Goal: Task Accomplishment & Management: Manage account settings

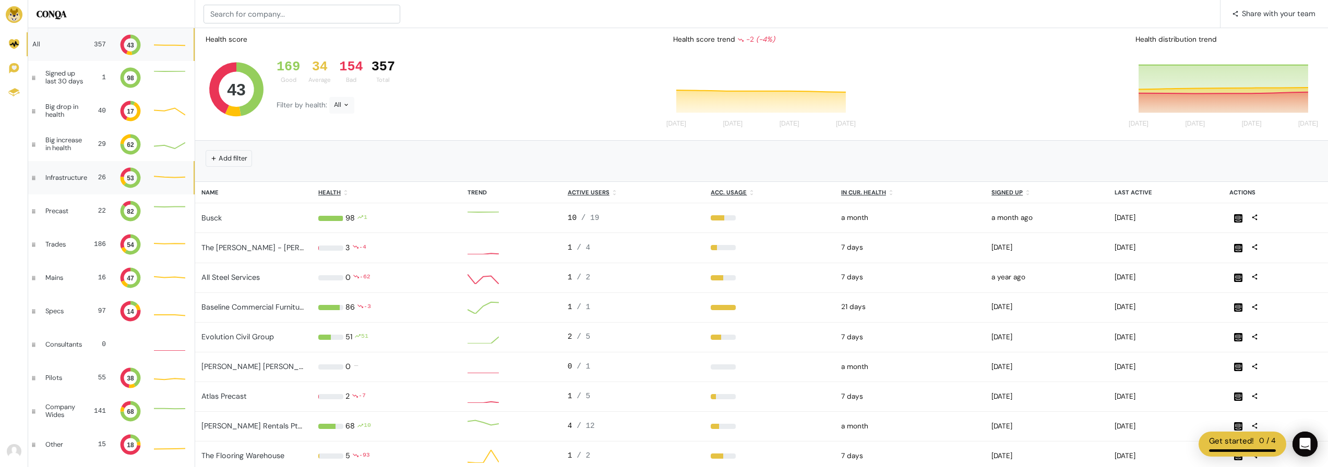
click at [85, 176] on div "Infrastructure" at bounding box center [66, 177] width 42 height 7
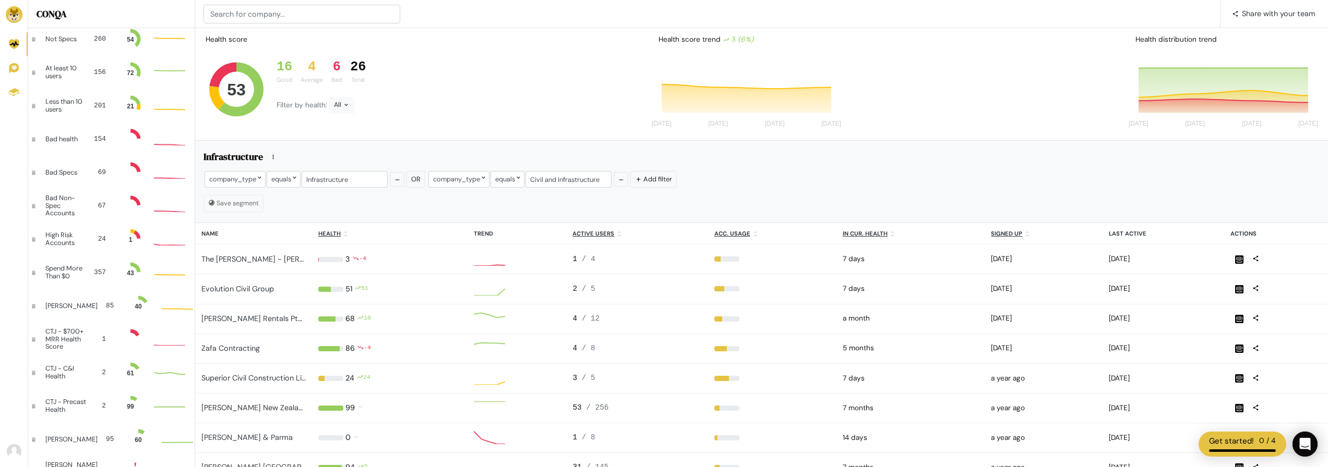
scroll to position [5, 23]
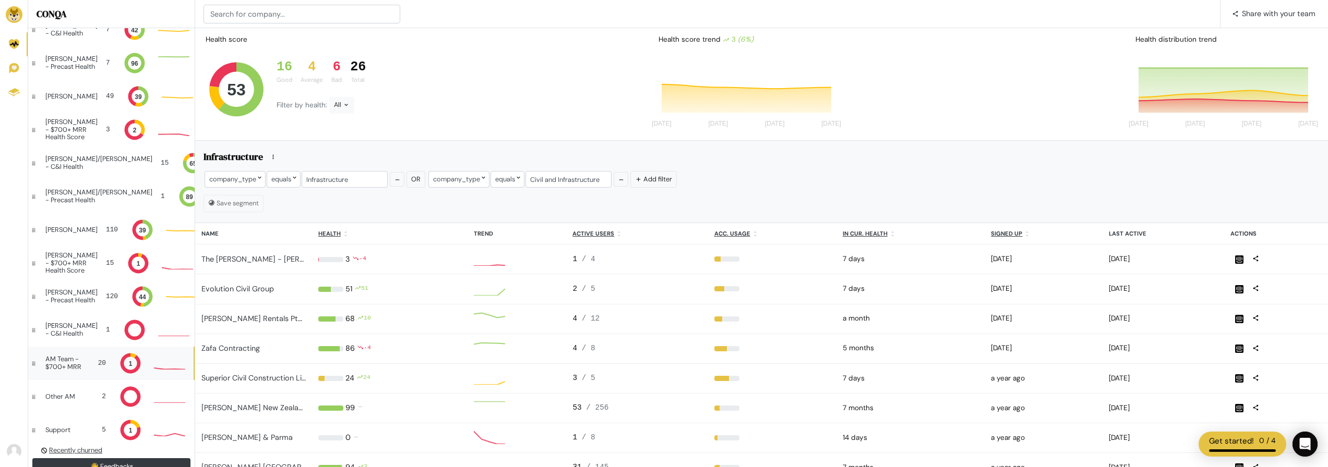
click at [53, 366] on div "AM Team - $700+ MRR" at bounding box center [66, 363] width 42 height 15
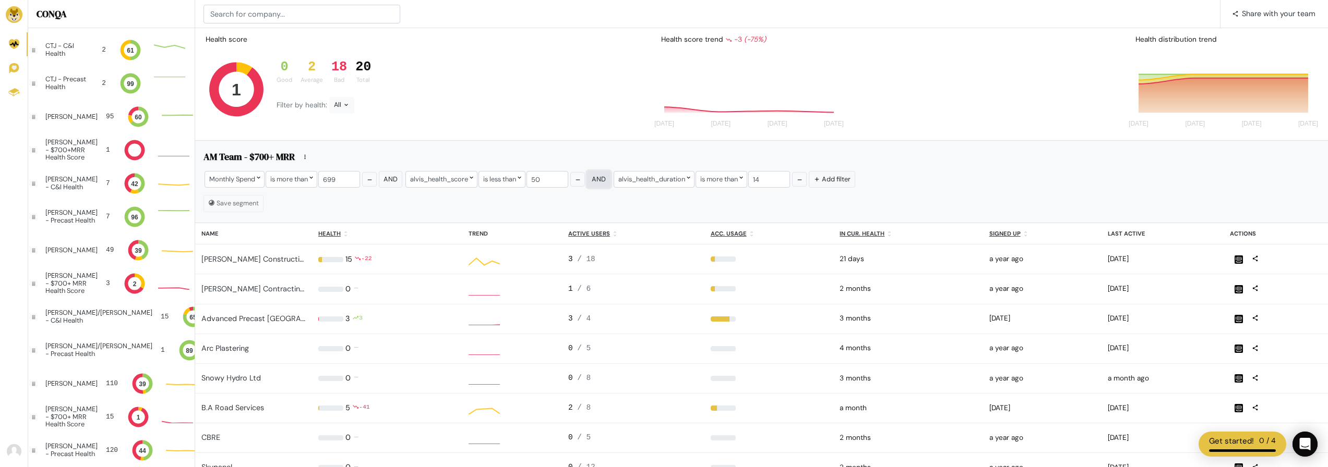
click at [602, 182] on span "And" at bounding box center [599, 179] width 14 height 9
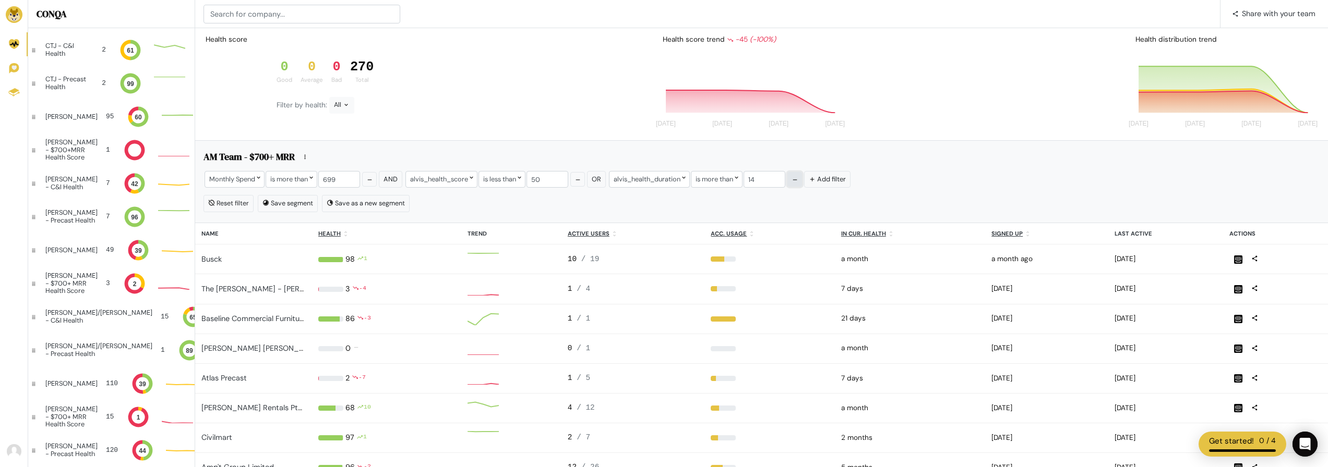
click at [797, 180] on icon "button" at bounding box center [795, 179] width 4 height 1
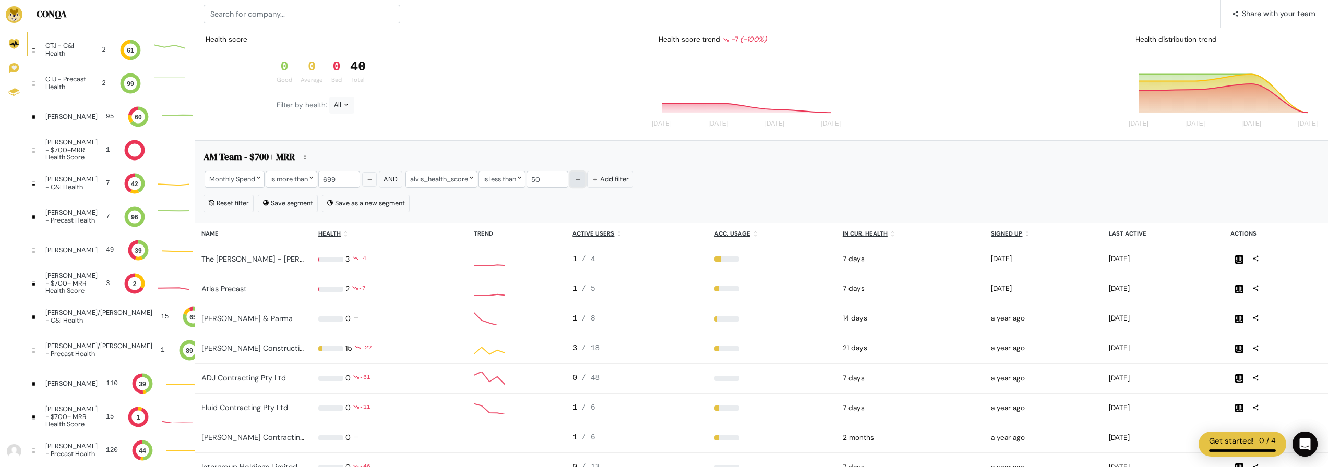
click at [581, 182] on icon "button" at bounding box center [577, 179] width 7 height 7
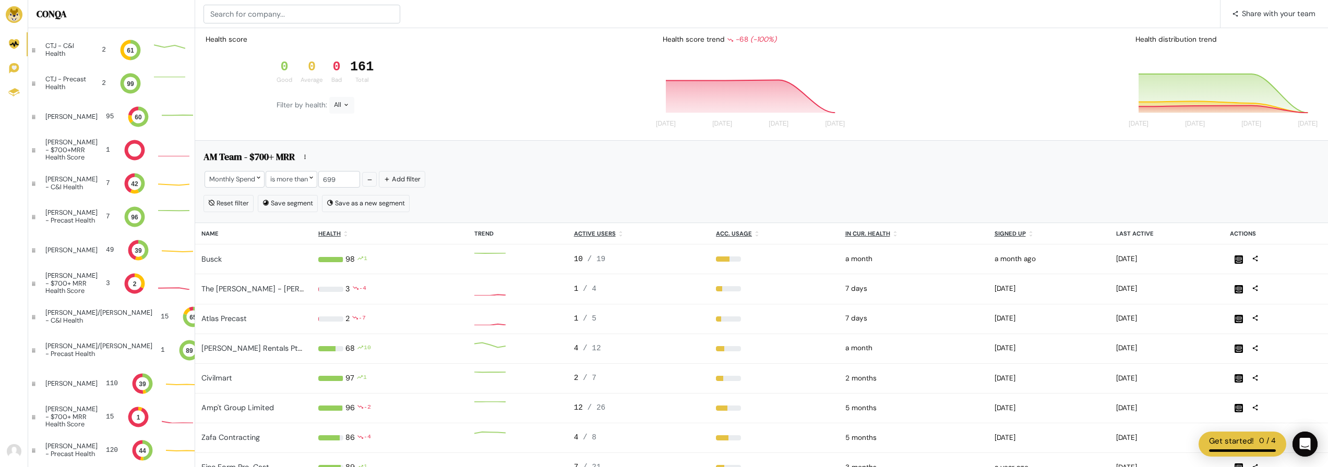
click at [499, 183] on div "Monthly Spend is more than 699 Add filter" at bounding box center [761, 180] width 1116 height 21
click at [353, 70] on div "161" at bounding box center [361, 67] width 23 height 16
click at [293, 206] on button "Save segment" at bounding box center [288, 203] width 60 height 17
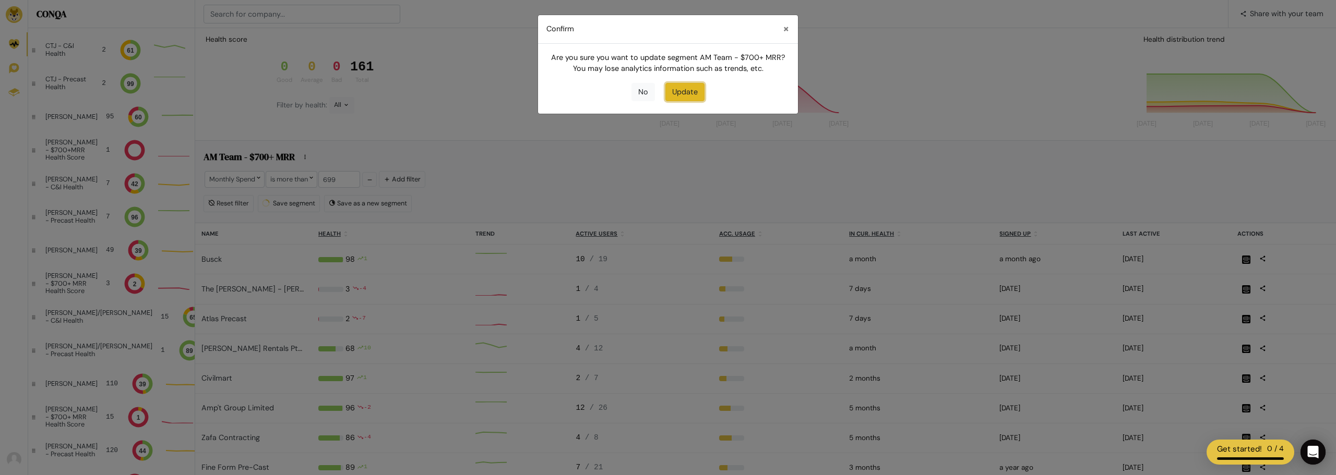
click at [685, 87] on button "Update" at bounding box center [684, 92] width 39 height 19
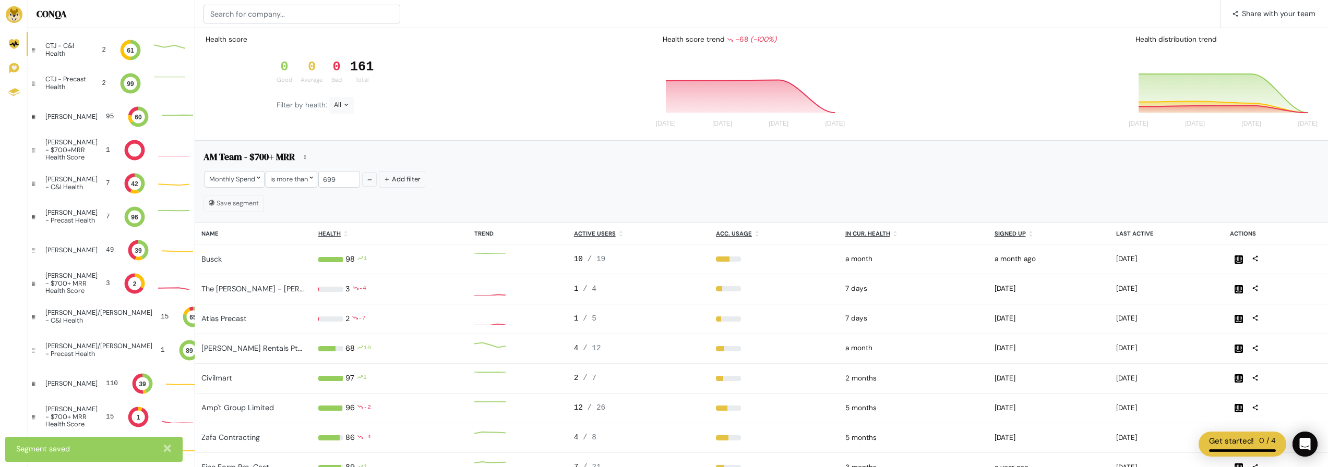
click at [357, 69] on div "161" at bounding box center [361, 67] width 23 height 16
click at [345, 106] on icon at bounding box center [346, 104] width 7 height 7
click at [354, 154] on button "Good" at bounding box center [358, 151] width 58 height 25
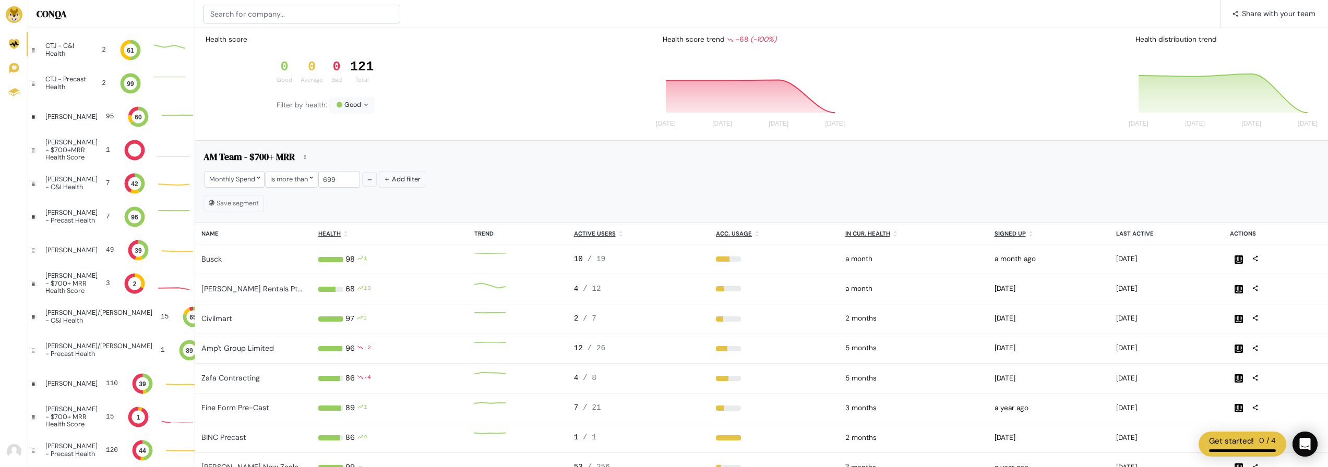
click at [247, 73] on icon at bounding box center [235, 90] width 73 height 63
click at [292, 70] on div "0 Good" at bounding box center [284, 71] width 24 height 25
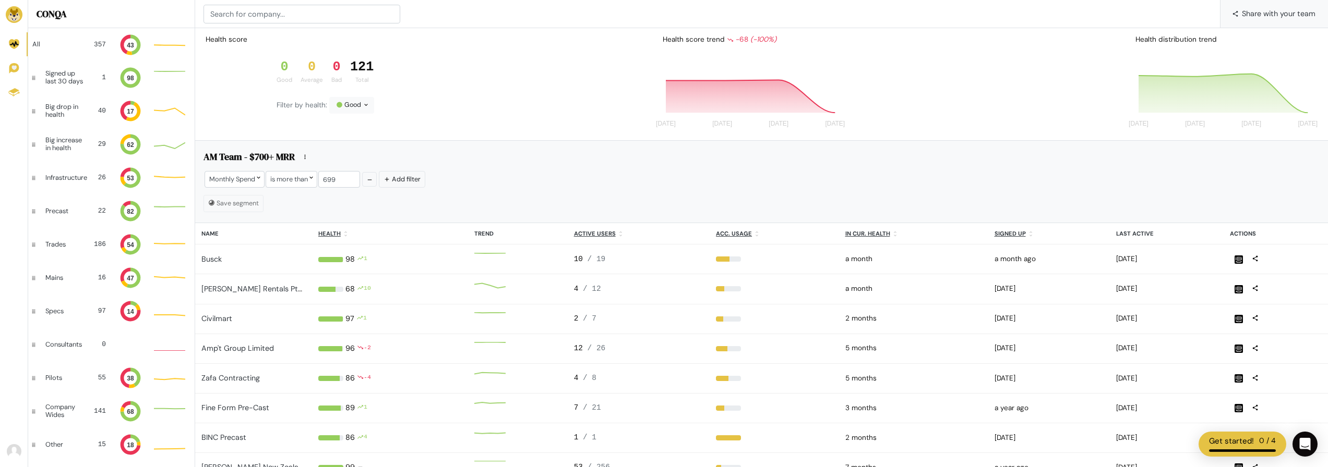
click at [1253, 17] on span "Share with your team" at bounding box center [1279, 13] width 74 height 28
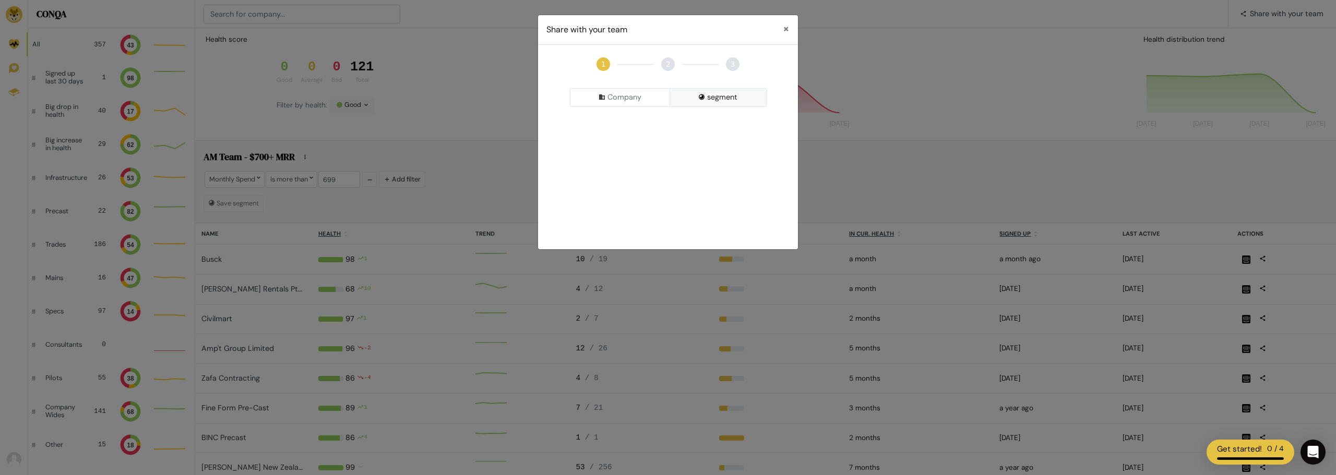
click at [710, 100] on button "segment" at bounding box center [717, 97] width 97 height 19
click at [671, 123] on div "Pick a Segment" at bounding box center [668, 124] width 197 height 19
click at [659, 147] on input at bounding box center [667, 145] width 191 height 19
type input "spends"
click at [777, 28] on button "×" at bounding box center [785, 29] width 23 height 28
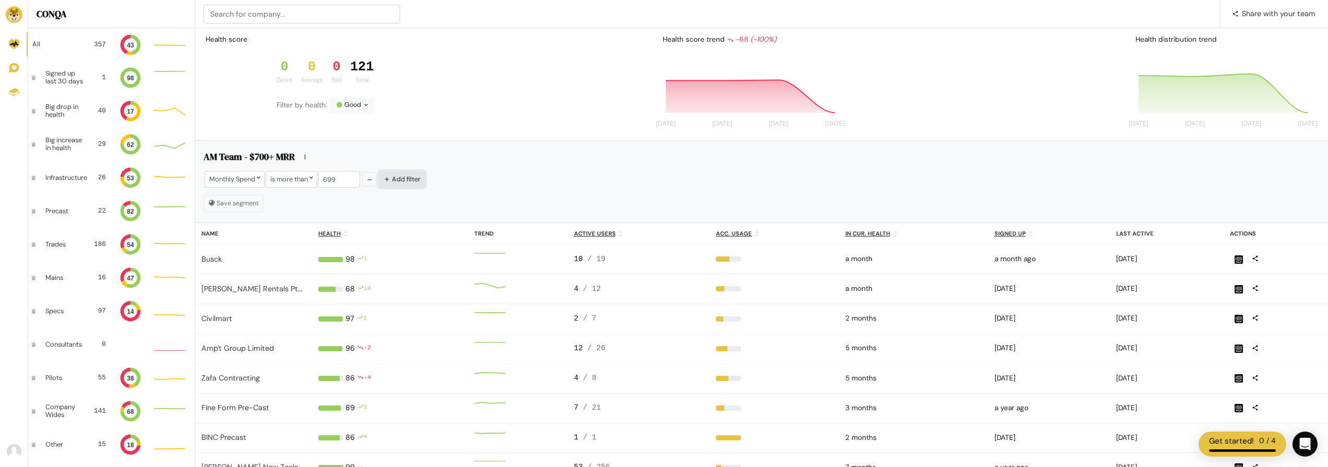
click at [414, 183] on button "Add filter" at bounding box center [402, 179] width 46 height 16
click at [391, 178] on span "Or" at bounding box center [387, 179] width 9 height 9
click at [461, 178] on icon at bounding box center [462, 177] width 7 height 7
click at [465, 197] on input "text" at bounding box center [459, 199] width 101 height 19
type input "health"
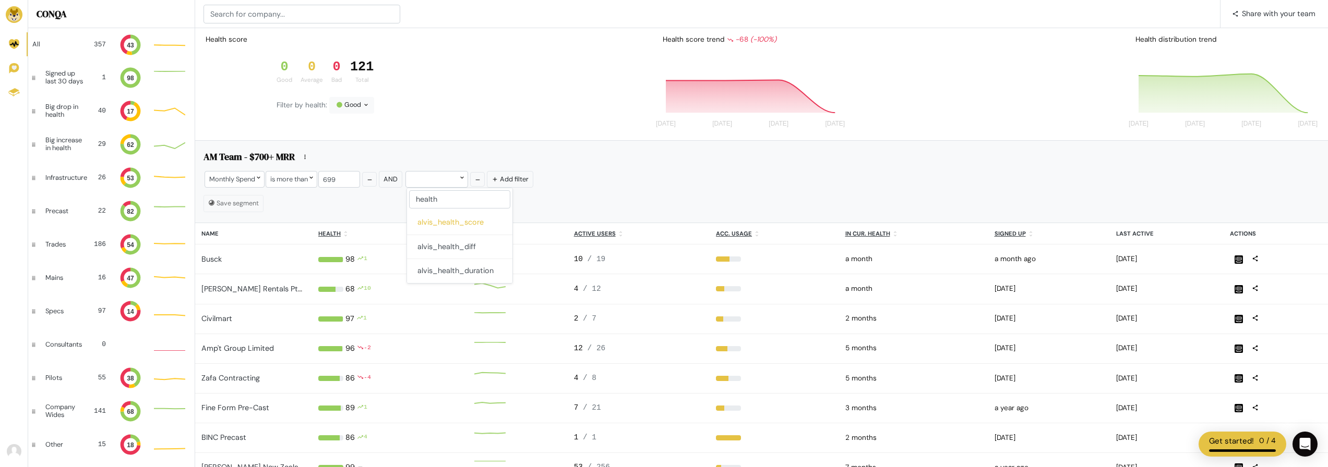
click at [455, 224] on button "alvis_health_score" at bounding box center [459, 223] width 105 height 25
click at [500, 178] on div at bounding box center [493, 179] width 31 height 16
click at [521, 269] on button "is less than" at bounding box center [517, 273] width 73 height 25
click at [549, 182] on input "number" at bounding box center [547, 179] width 42 height 16
type input "50"
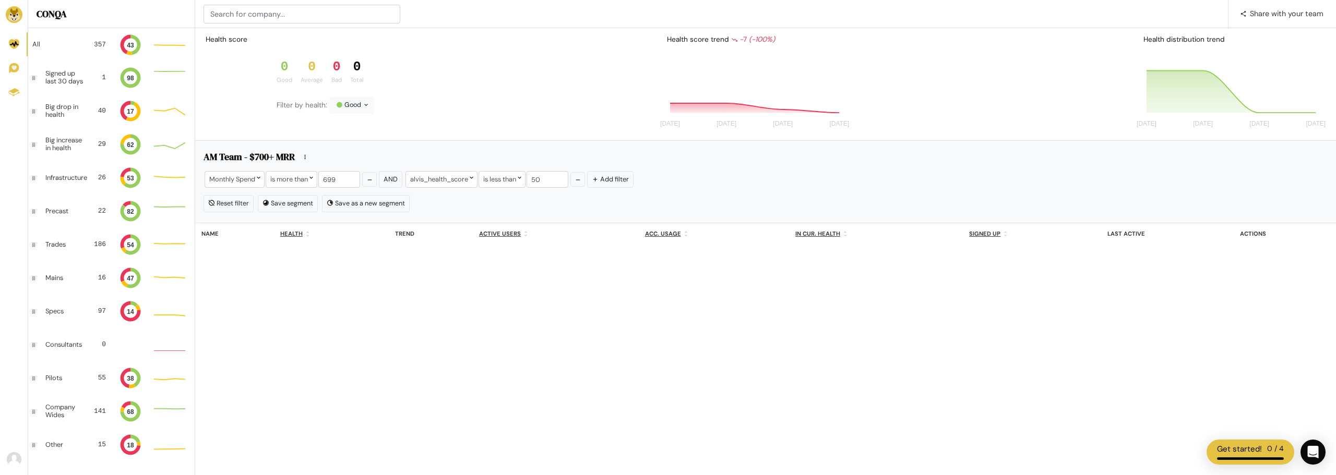
click at [592, 208] on div "Reset filter Save segment Save as a new segment" at bounding box center [765, 203] width 1124 height 17
click at [611, 201] on div "Reset filter Save segment Save as a new segment" at bounding box center [765, 203] width 1124 height 17
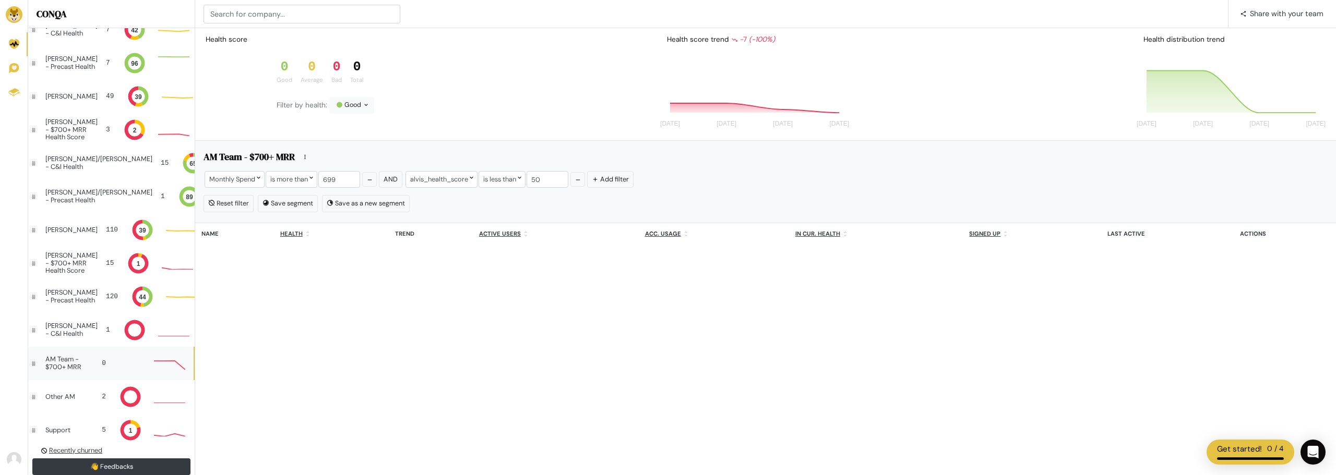
click at [70, 356] on div "AM Team - $700+ MRR" at bounding box center [66, 363] width 42 height 15
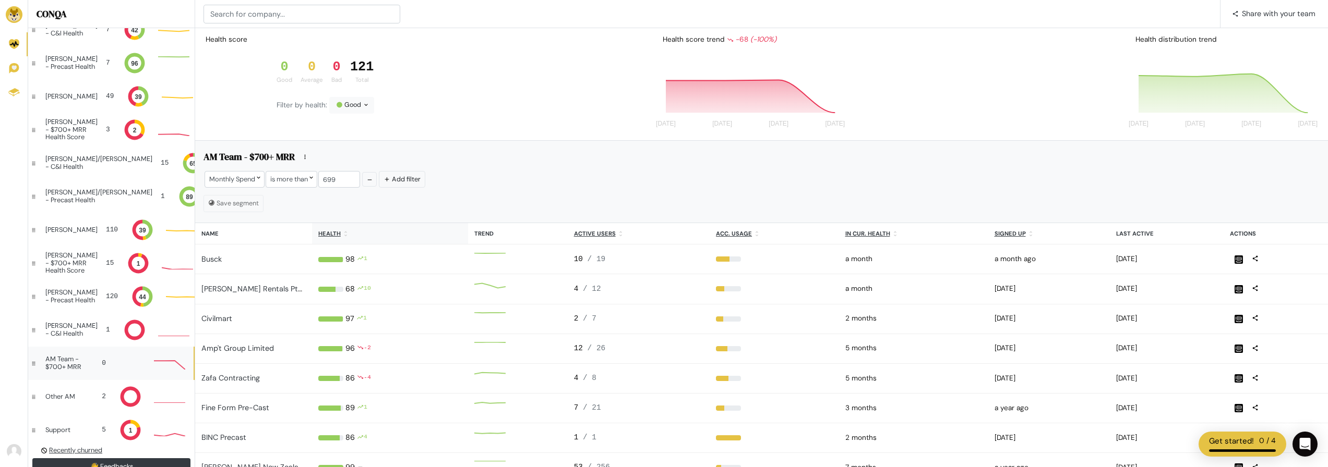
click at [326, 230] on u "Health" at bounding box center [329, 233] width 22 height 7
click at [328, 230] on u "Health" at bounding box center [329, 233] width 22 height 7
click at [586, 137] on div "Health score 0 Good 0 Average 0 Bad 121 Total Filter by health: Good Health sco…" at bounding box center [761, 84] width 1133 height 113
click at [425, 200] on div "Save segment" at bounding box center [761, 203] width 1116 height 17
click at [242, 178] on div "Monthly Spend" at bounding box center [235, 179] width 60 height 16
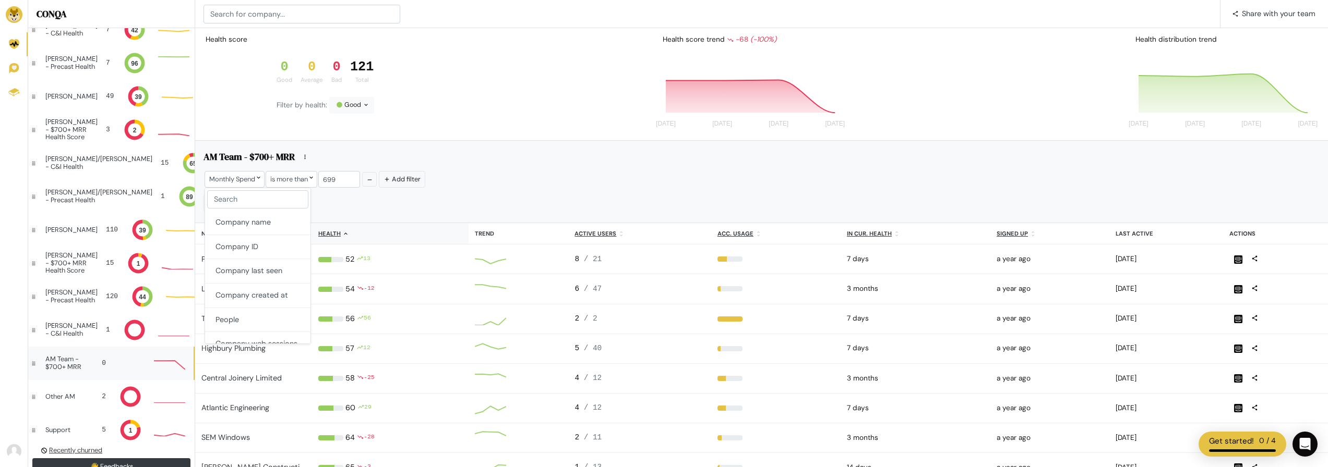
click at [387, 197] on div "Save segment" at bounding box center [761, 203] width 1116 height 17
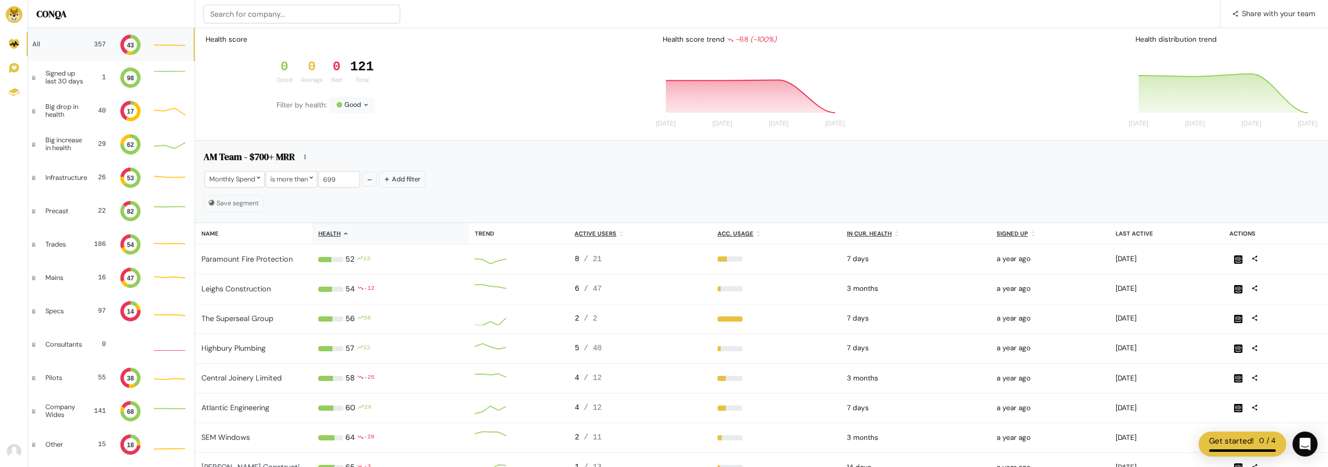
click at [54, 46] on div "All" at bounding box center [56, 44] width 49 height 7
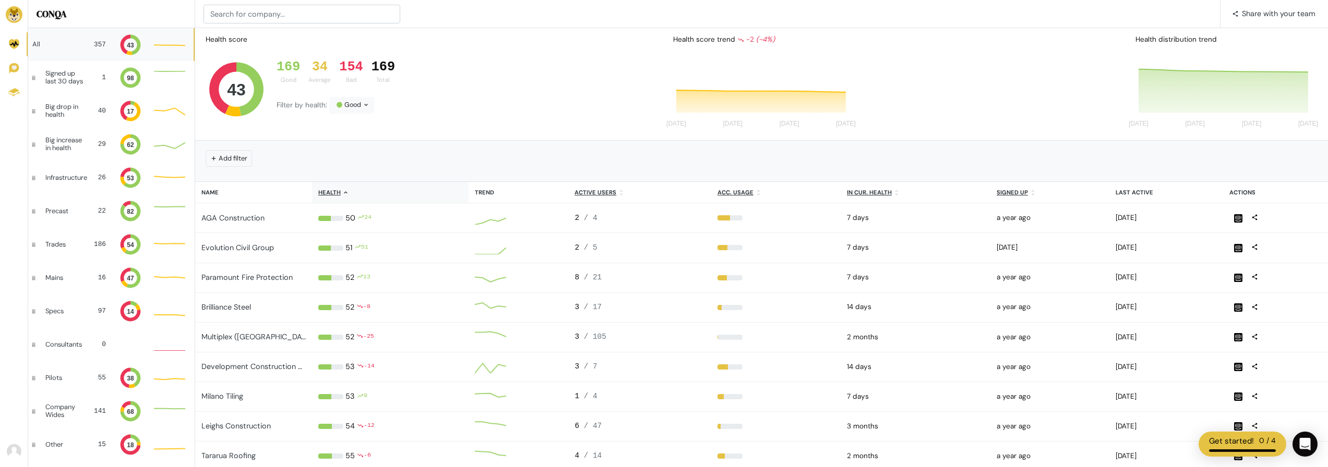
click at [94, 40] on div "357" at bounding box center [97, 45] width 17 height 10
click at [136, 45] on icon "43" at bounding box center [129, 46] width 31 height 29
click at [125, 45] on circle at bounding box center [130, 44] width 13 height 13
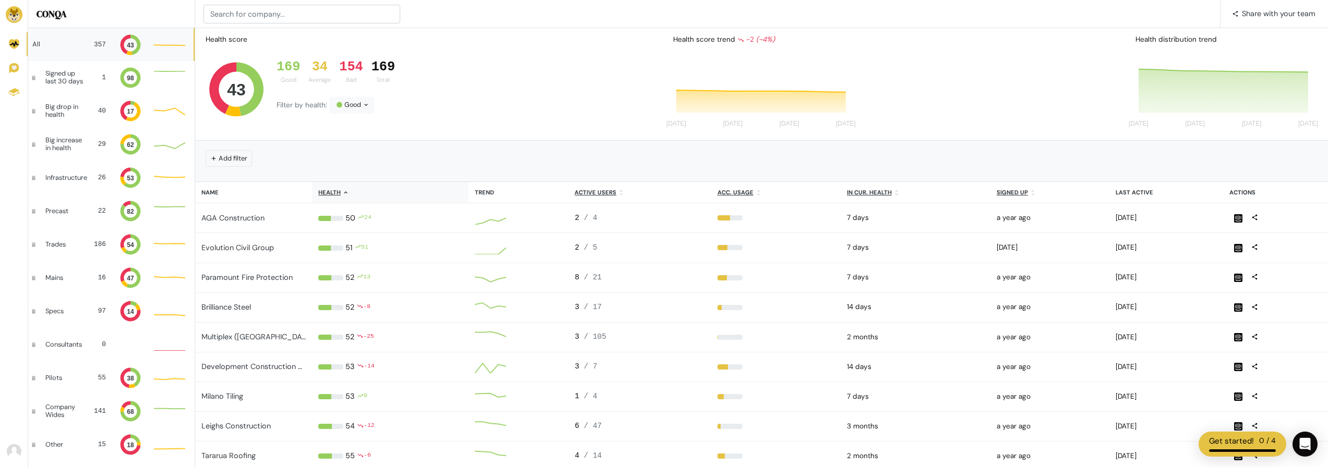
click at [125, 45] on circle at bounding box center [130, 44] width 13 height 13
click at [293, 154] on div "Add filter" at bounding box center [761, 157] width 1116 height 17
click at [225, 157] on button "Add filter" at bounding box center [229, 158] width 46 height 16
click at [258, 158] on icon at bounding box center [261, 156] width 7 height 7
click at [270, 179] on input "text" at bounding box center [257, 179] width 101 height 19
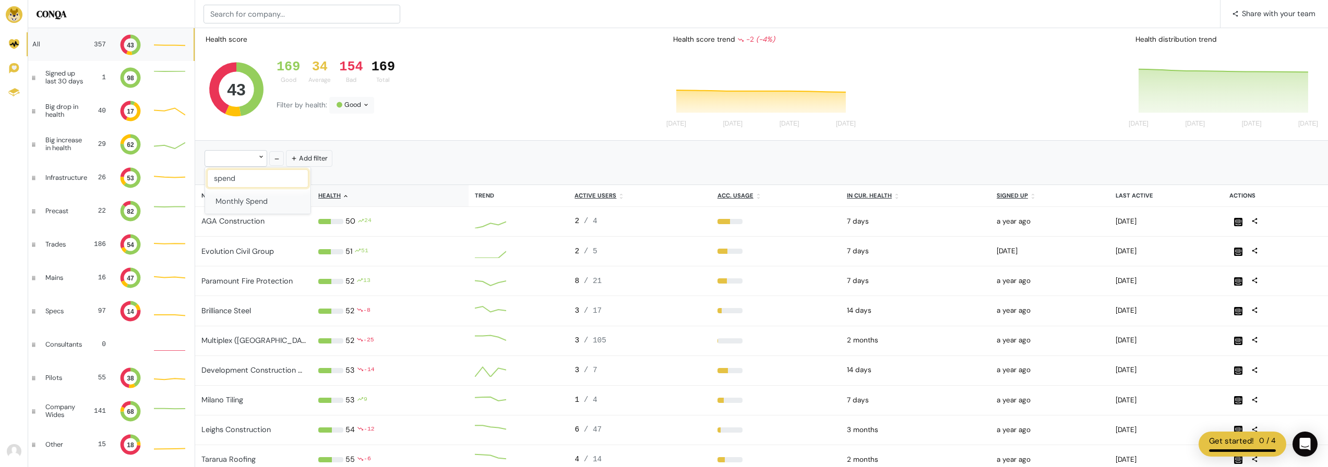
type input "spend"
click at [268, 201] on button "Monthly Spend" at bounding box center [257, 202] width 105 height 24
click at [289, 147] on div "Monthly Spend Add filter" at bounding box center [761, 163] width 1133 height 44
click at [286, 155] on div at bounding box center [281, 158] width 31 height 16
click at [302, 226] on button "is more than" at bounding box center [303, 228] width 73 height 25
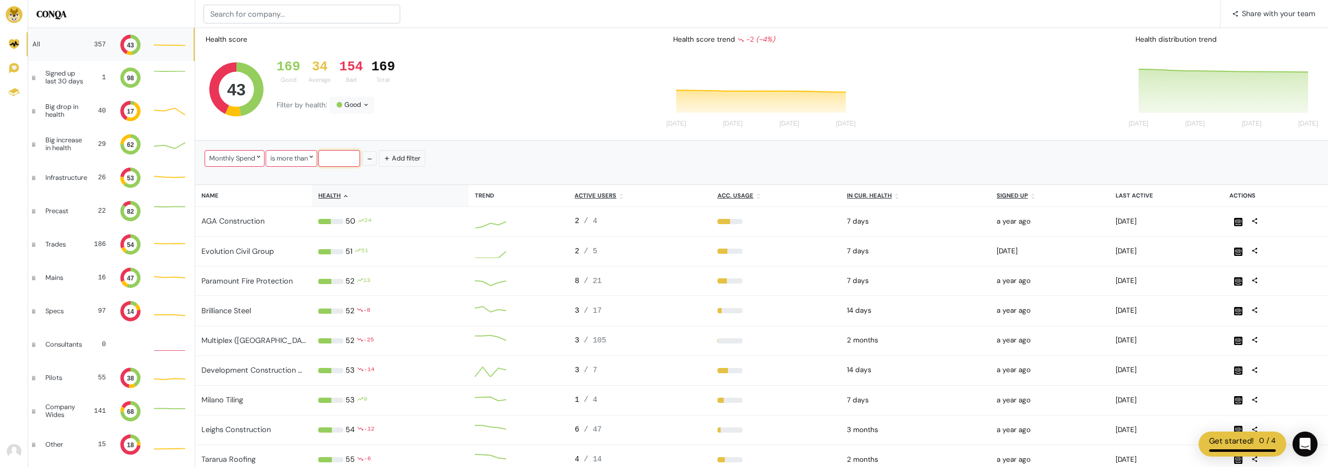
click at [339, 158] on input "number" at bounding box center [339, 158] width 42 height 16
type input "699"
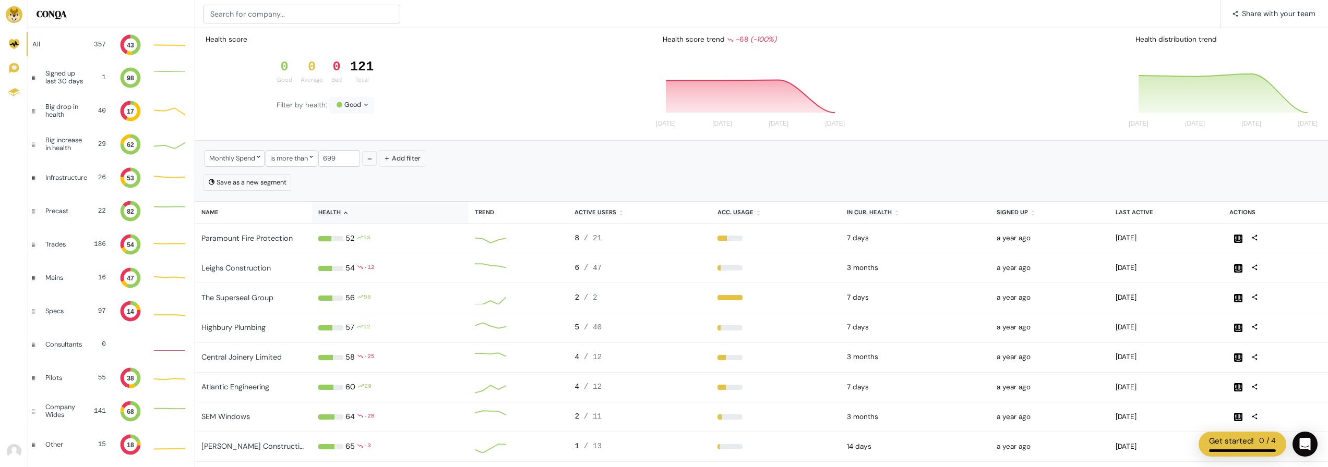
click at [328, 217] on th "Health" at bounding box center [390, 212] width 157 height 21
click at [330, 217] on th "Health" at bounding box center [390, 212] width 156 height 21
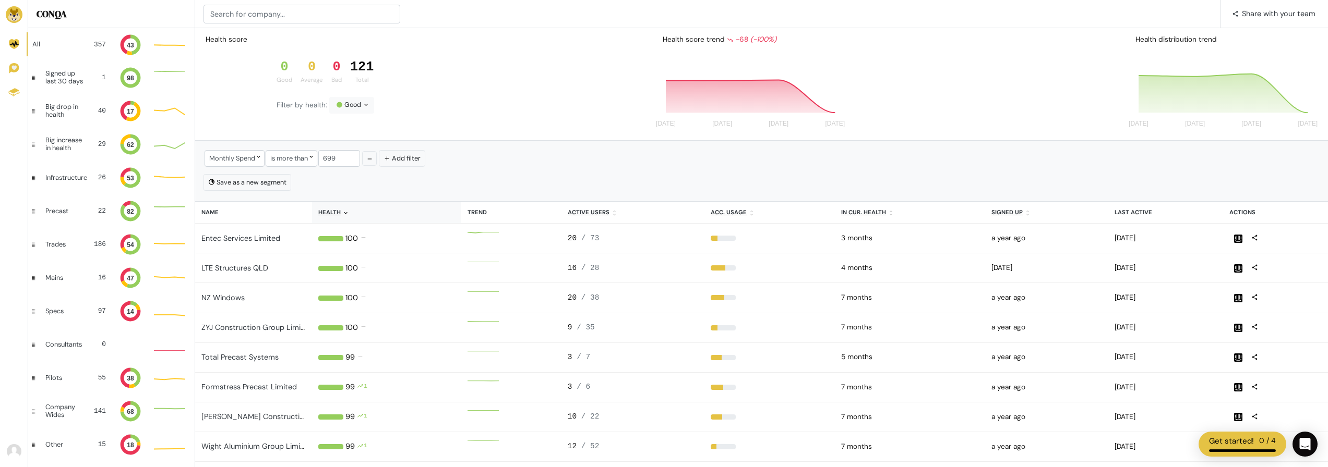
click at [325, 214] on u "Health" at bounding box center [329, 212] width 22 height 7
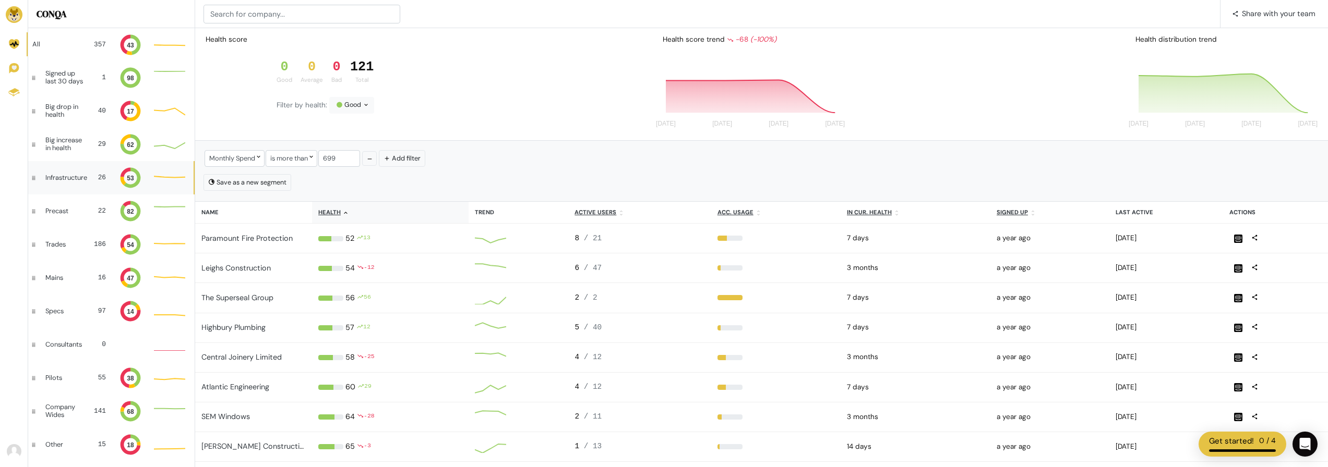
click at [90, 175] on div "Infrastructure 26 53 Good: 16 Good: 16 Good: 16 53" at bounding box center [110, 177] width 165 height 33
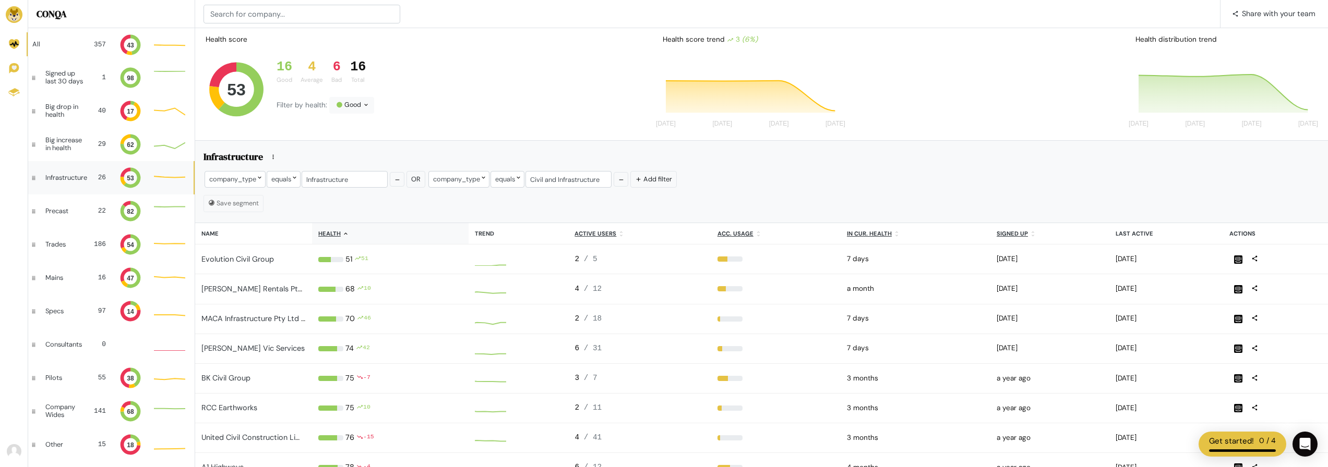
scroll to position [8, 8]
click at [336, 68] on div "6" at bounding box center [336, 67] width 10 height 16
click at [331, 64] on div "6" at bounding box center [336, 67] width 10 height 16
click at [323, 231] on u "Health" at bounding box center [329, 233] width 22 height 7
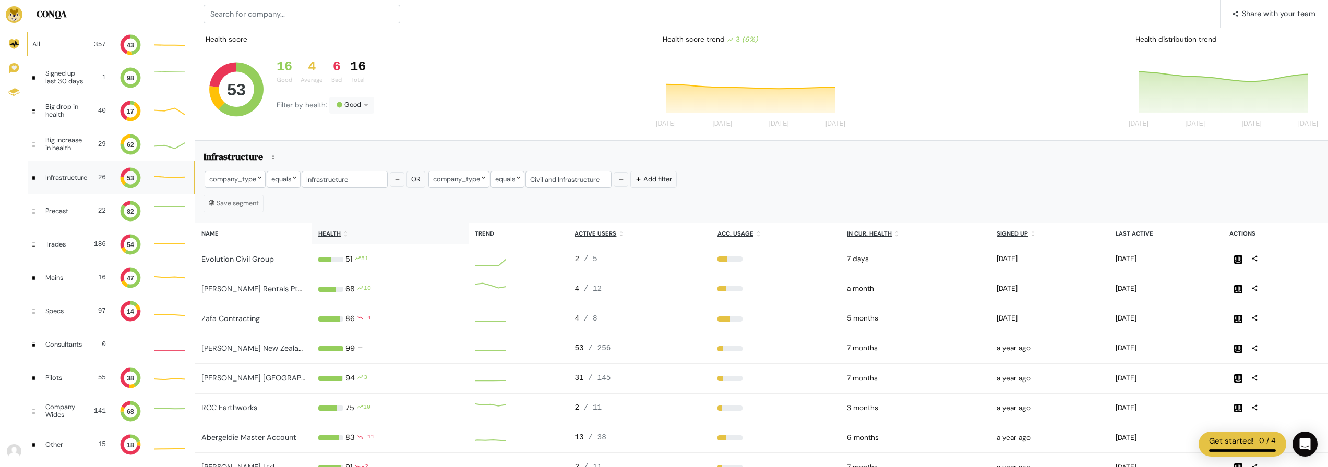
scroll to position [5, 80]
click at [323, 231] on u "Health" at bounding box center [329, 233] width 22 height 7
click at [328, 234] on u "Health" at bounding box center [329, 233] width 22 height 7
